Goal: Task Accomplishment & Management: Manage account settings

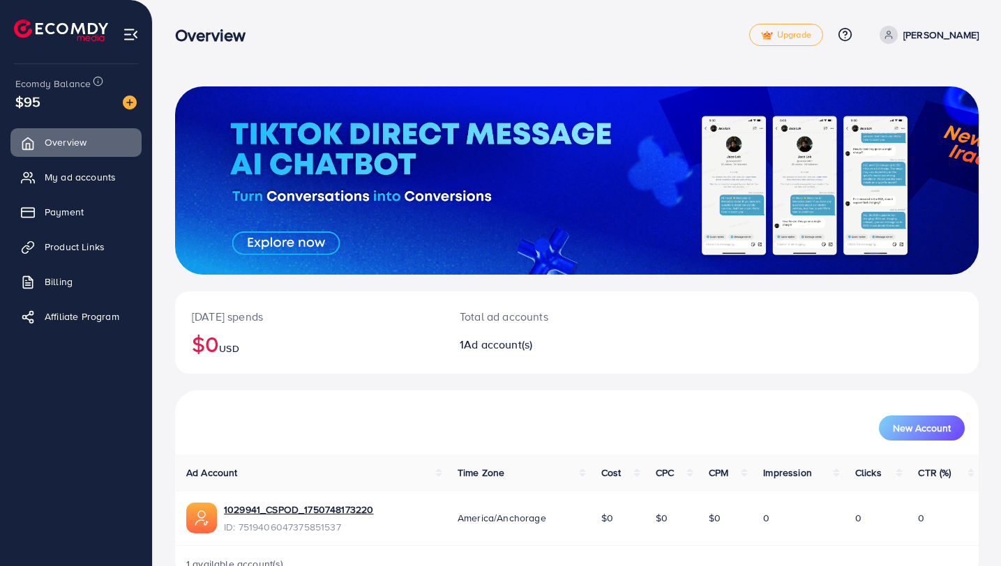
click at [61, 195] on ul "Overview My ad accounts Payment Product Links Billing Affiliate Program" at bounding box center [76, 234] width 152 height 222
click at [62, 180] on span "My ad accounts" at bounding box center [83, 177] width 71 height 14
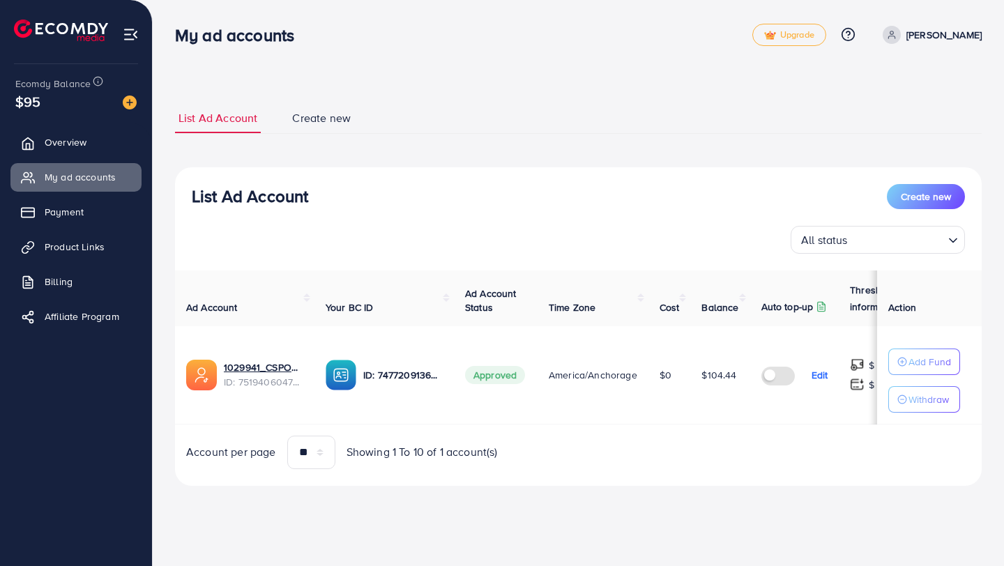
click at [741, 187] on div "List Ad Account Create new" at bounding box center [578, 196] width 773 height 25
